Goal: Transaction & Acquisition: Purchase product/service

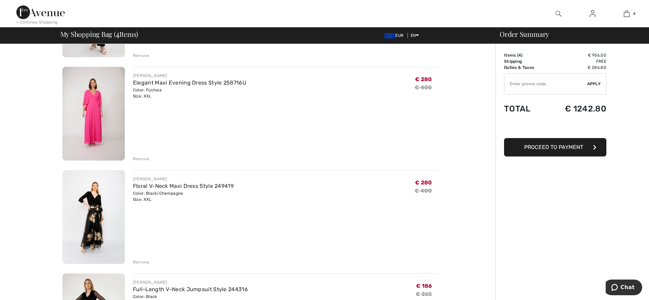
click at [89, 198] on img at bounding box center [93, 217] width 62 height 94
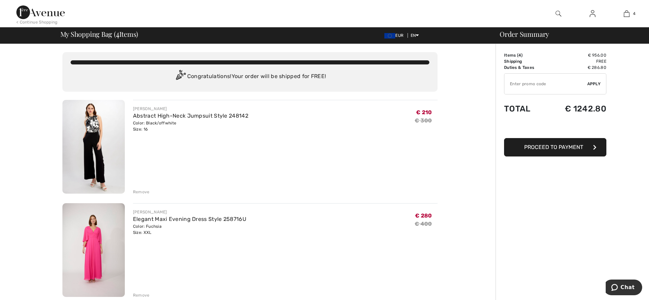
click at [92, 135] on img at bounding box center [93, 147] width 62 height 94
click at [144, 192] on div "Remove" at bounding box center [141, 192] width 17 height 6
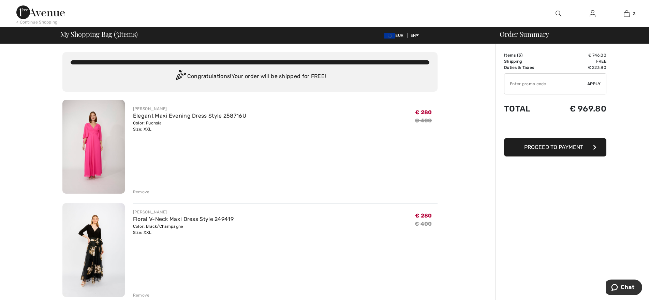
click at [94, 138] on img at bounding box center [93, 147] width 62 height 94
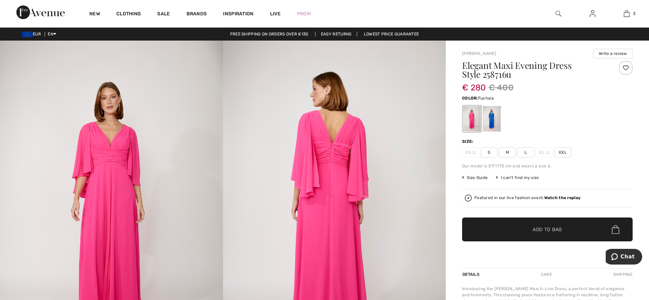
click at [627, 68] on div at bounding box center [626, 68] width 14 height 14
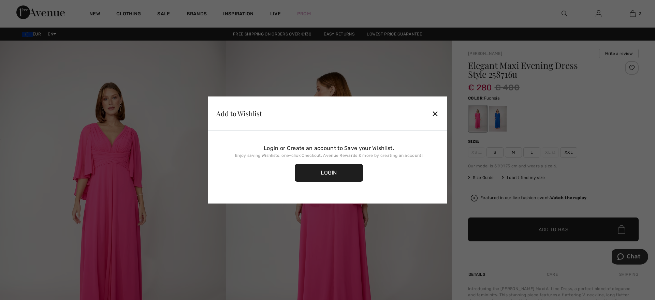
drag, startPoint x: 431, startPoint y: 114, endPoint x: 430, endPoint y: 121, distance: 7.3
click at [431, 114] on div "Add to Wishlist ✕" at bounding box center [327, 114] width 239 height 34
click at [435, 116] on div "✕" at bounding box center [434, 113] width 7 height 14
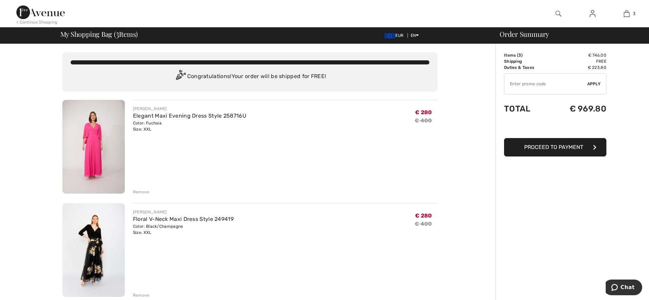
click at [28, 10] on img at bounding box center [40, 12] width 48 height 14
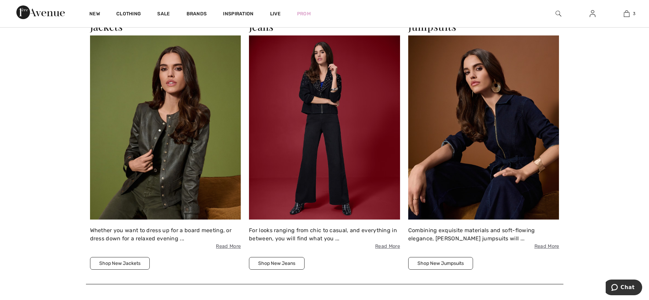
scroll to position [853, 0]
